Goal: Find specific page/section: Find specific page/section

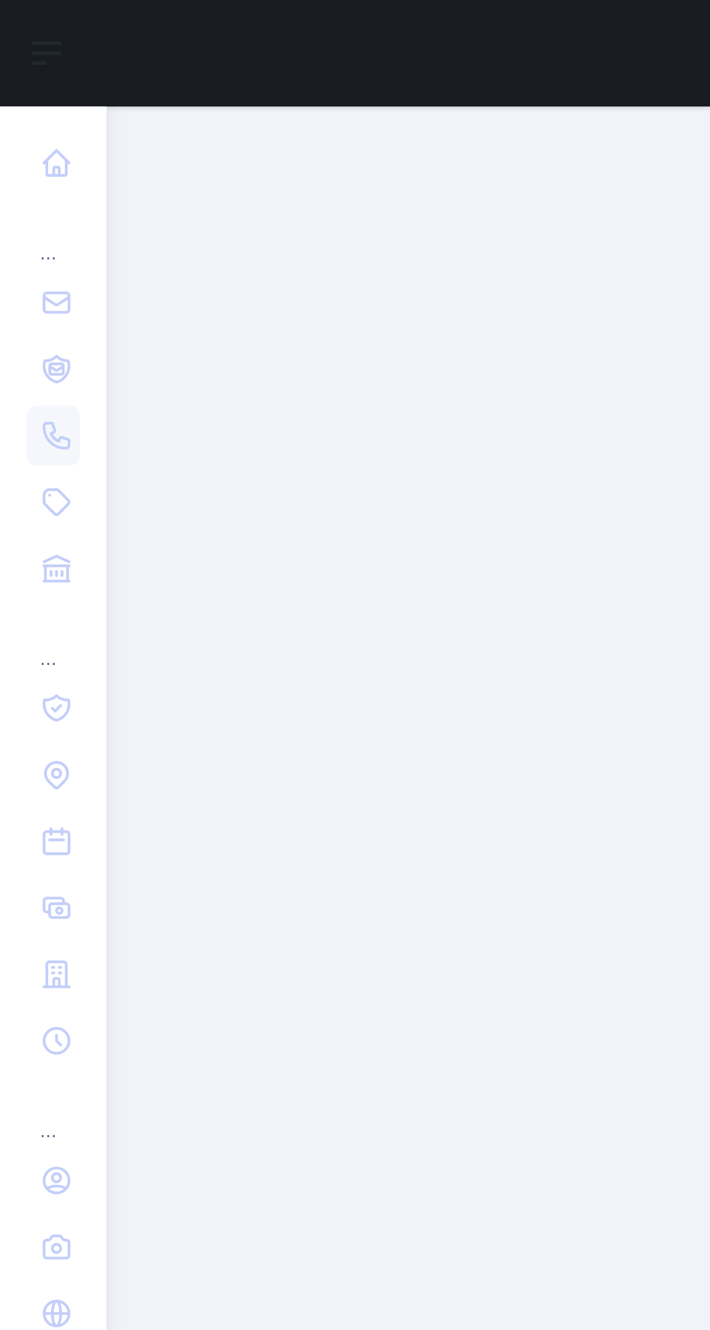
click at [16, 96] on icon at bounding box center [12, 94] width 7 height 7
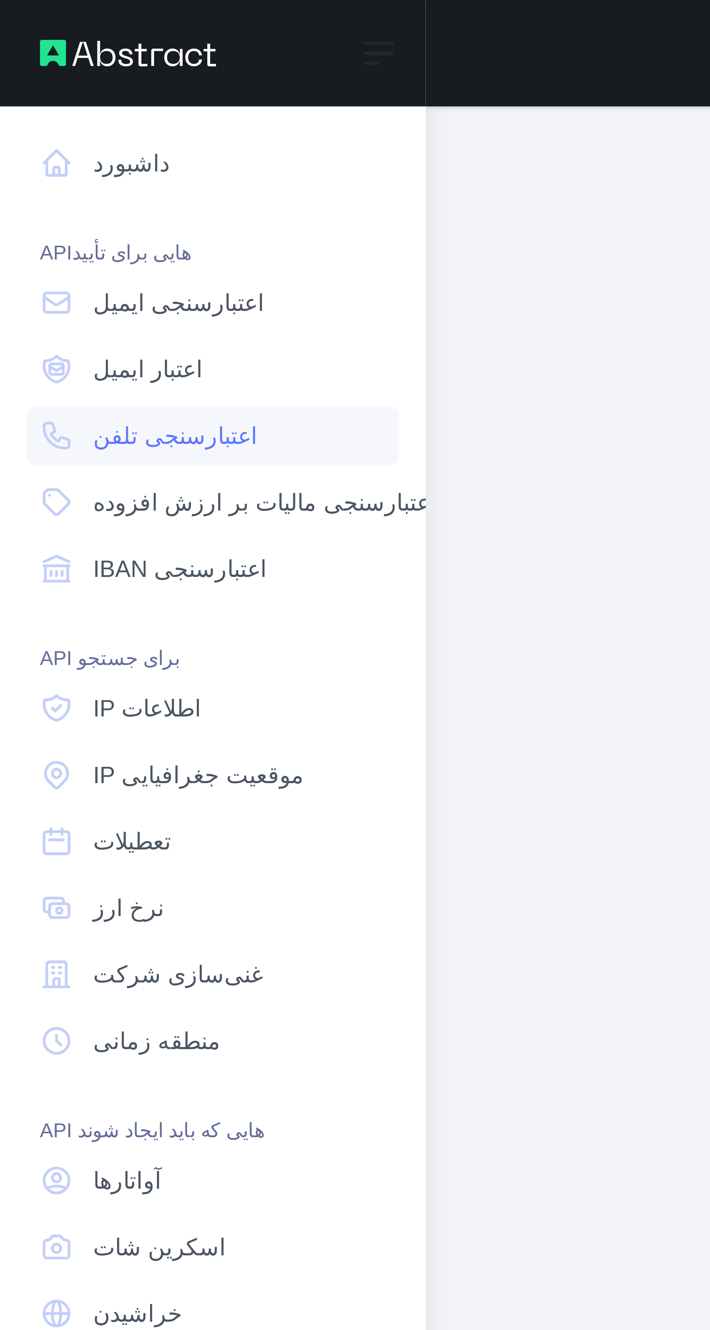
click at [71, 94] on link "اعتبارسنجی تلفن" at bounding box center [46, 94] width 81 height 13
click at [67, 98] on link "اعتبارسنجی تلفن" at bounding box center [46, 94] width 81 height 13
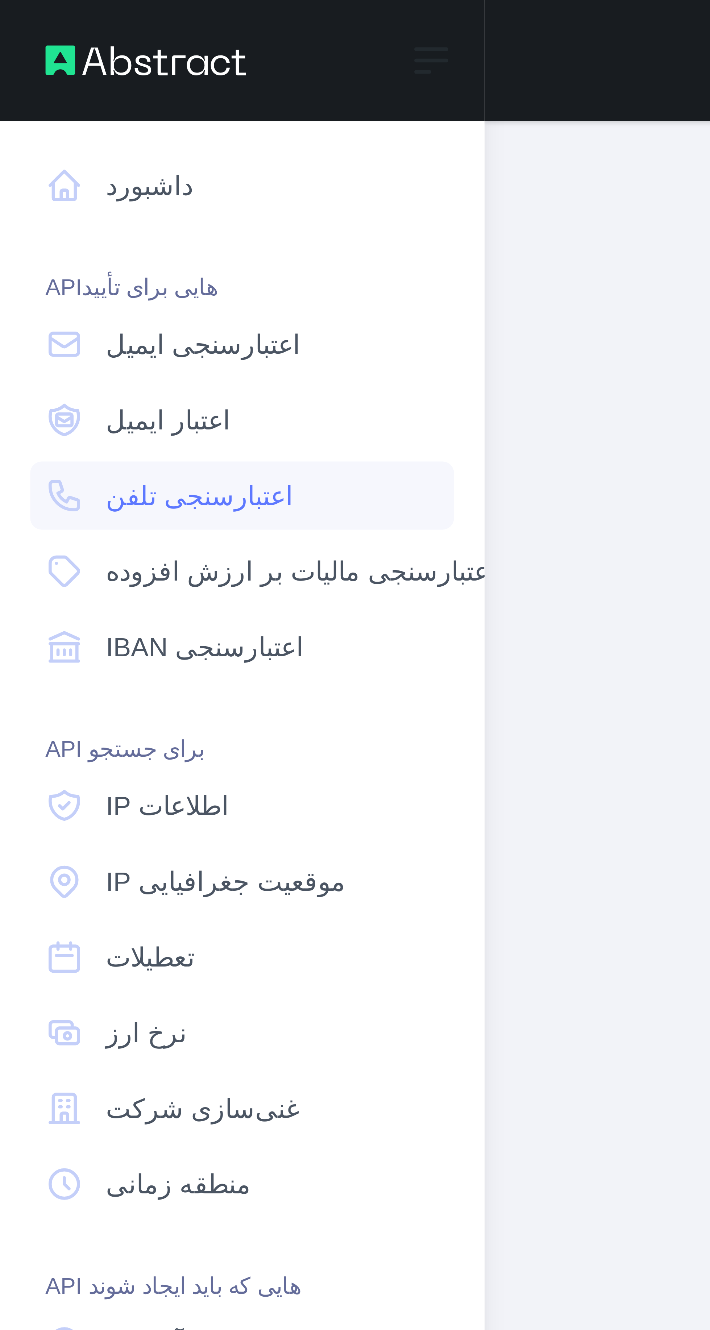
click at [25, 100] on link "اعتبارسنجی تلفن" at bounding box center [46, 94] width 81 height 13
click at [15, 74] on link "اعتبار ایمیل" at bounding box center [46, 80] width 81 height 13
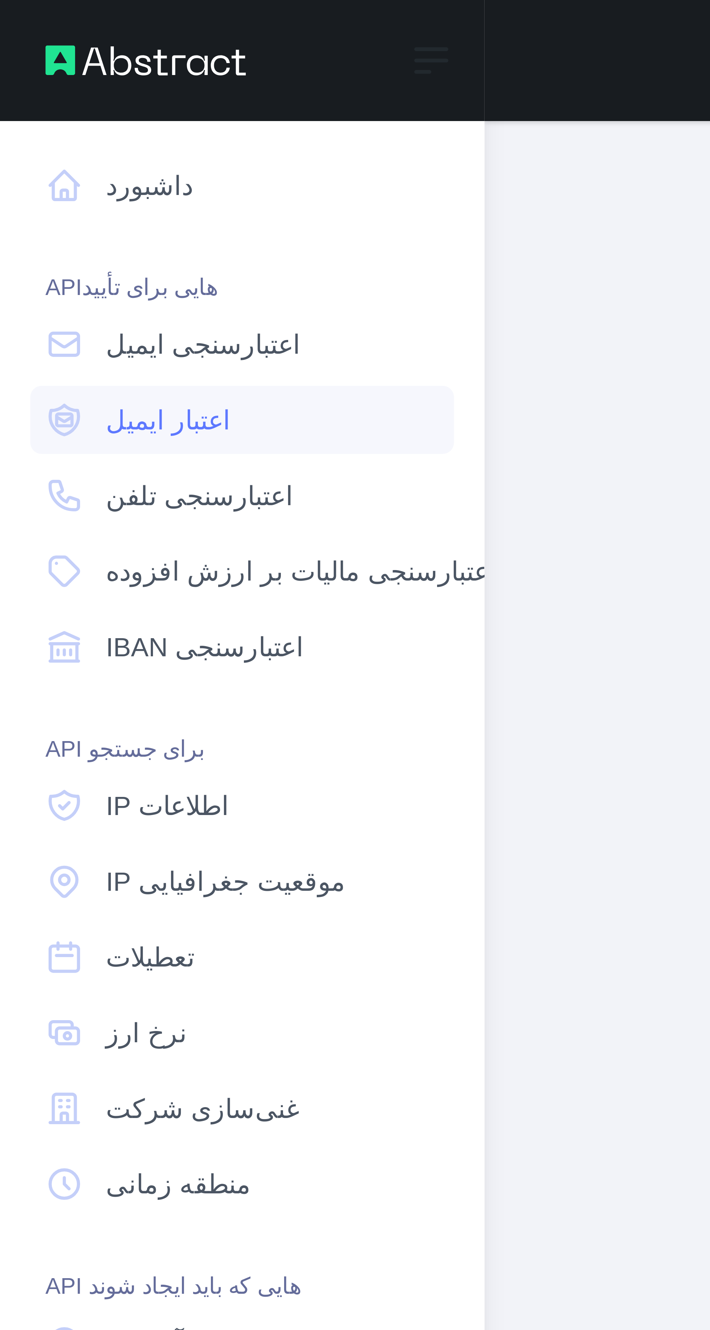
click at [21, 82] on font "اعتبار ایمیل" at bounding box center [32, 81] width 24 height 6
click at [17, 75] on link "اعتبار ایمیل" at bounding box center [46, 80] width 81 height 13
click at [23, 61] on link "اعتبارسنجی ایمیل" at bounding box center [46, 65] width 81 height 13
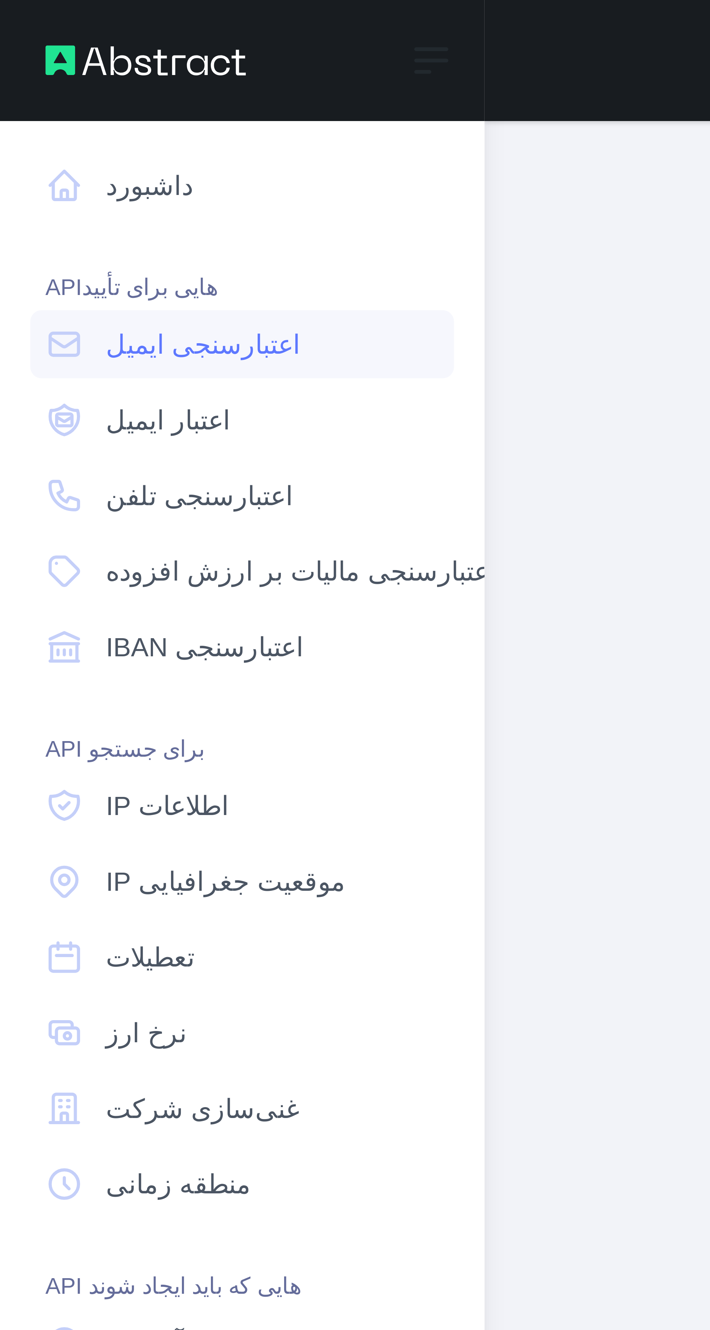
click at [65, 66] on link "اعتبارسنجی ایمیل" at bounding box center [46, 65] width 81 height 13
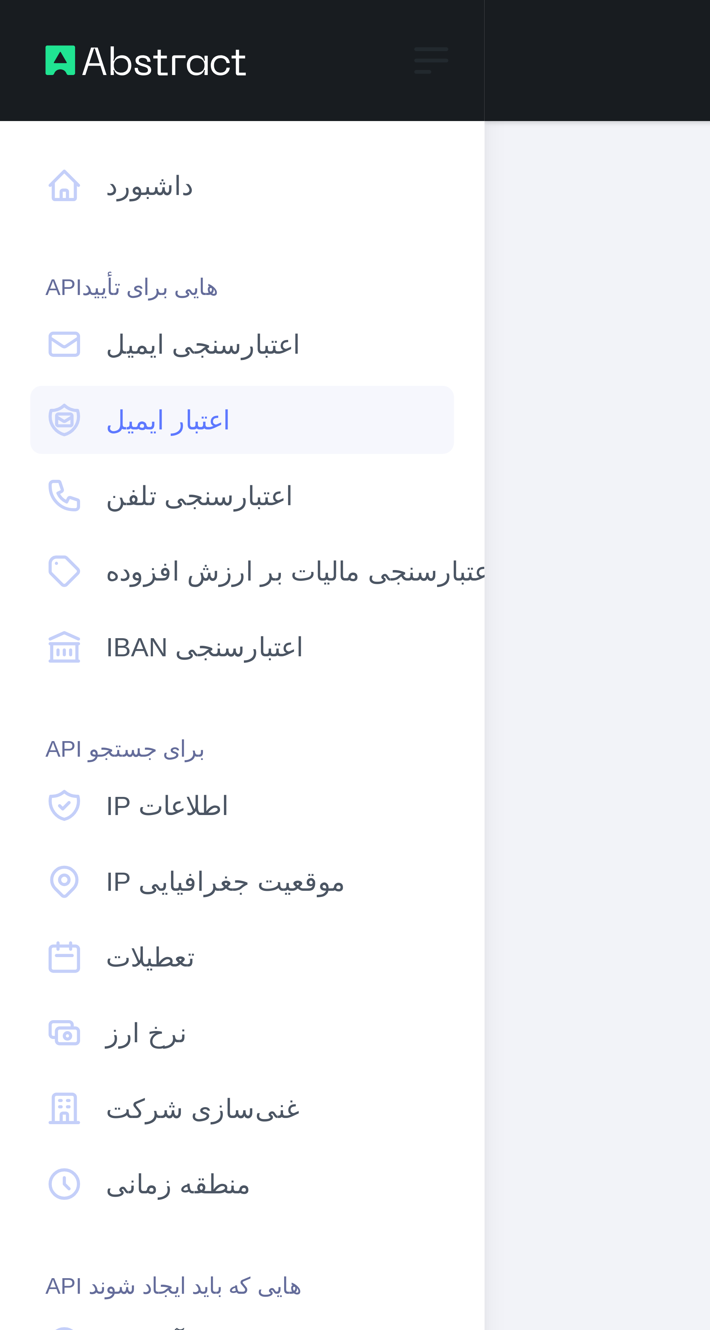
type textarea "**********"
